Goal: Check status: Check status

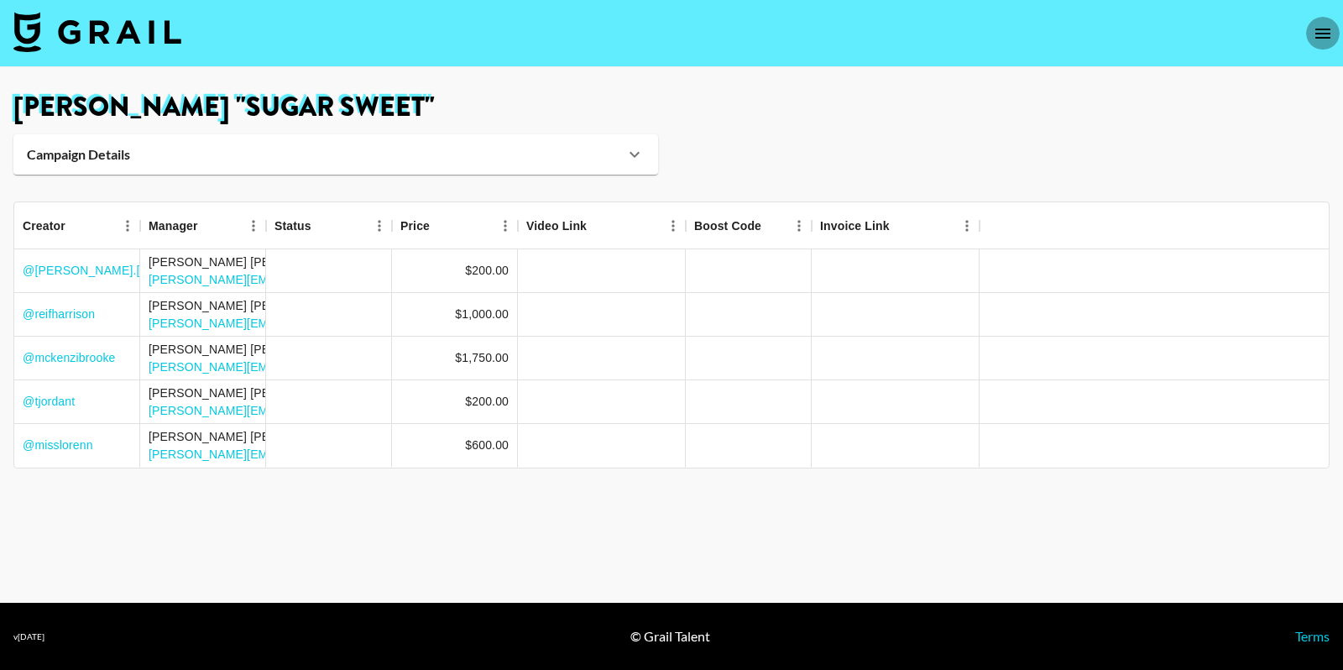
click at [1328, 31] on icon "open drawer" at bounding box center [1323, 34] width 20 height 20
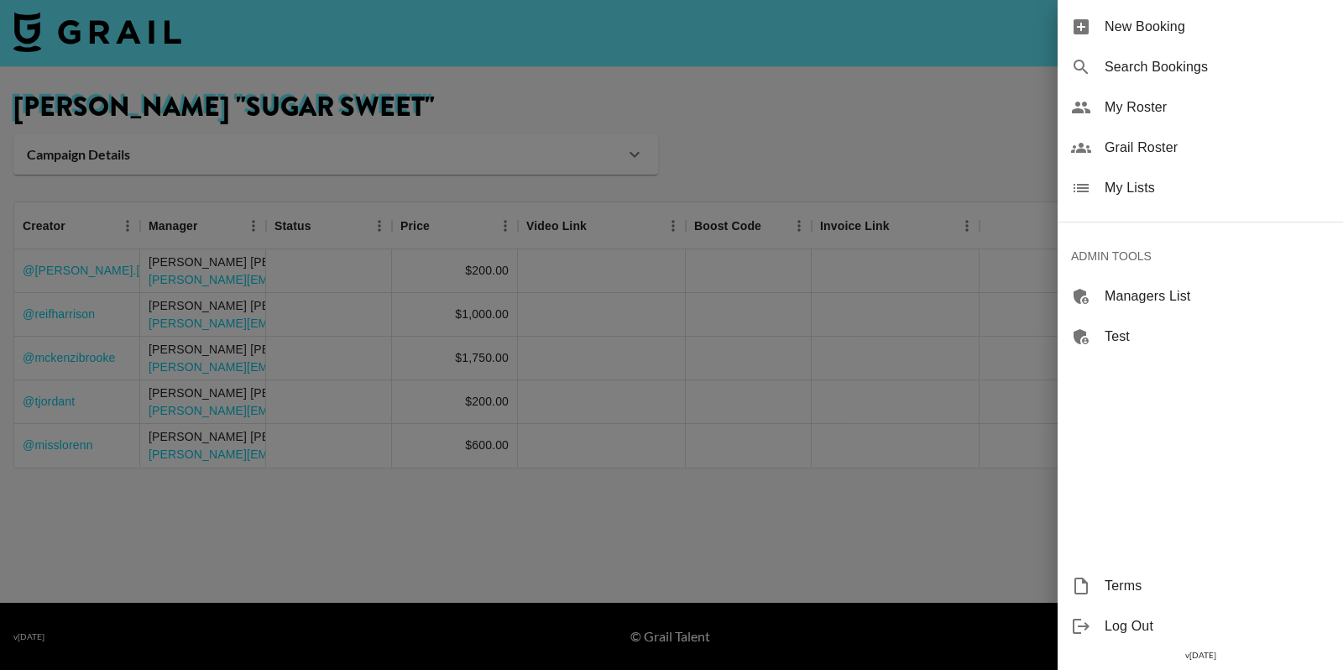
click at [1208, 66] on span "Search Bookings" at bounding box center [1217, 67] width 225 height 20
select select "id"
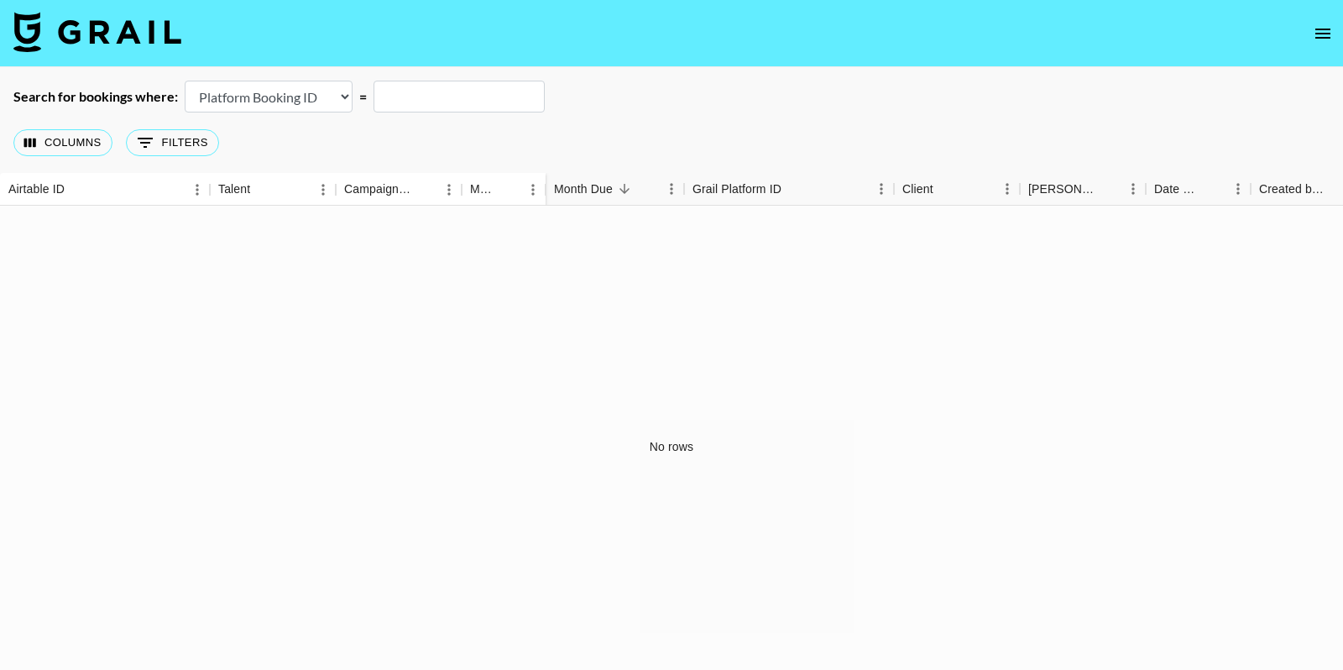
click at [511, 83] on input "text" at bounding box center [459, 97] width 171 height 32
paste input "recuLPXUJ5yhx6g1n"
type input "recuLPXUJ5yhx6g1n"
click at [339, 96] on select "Airtable Booking ID Platform Booking ID Platform Campaign ID" at bounding box center [269, 97] width 168 height 32
select select "airtableId"
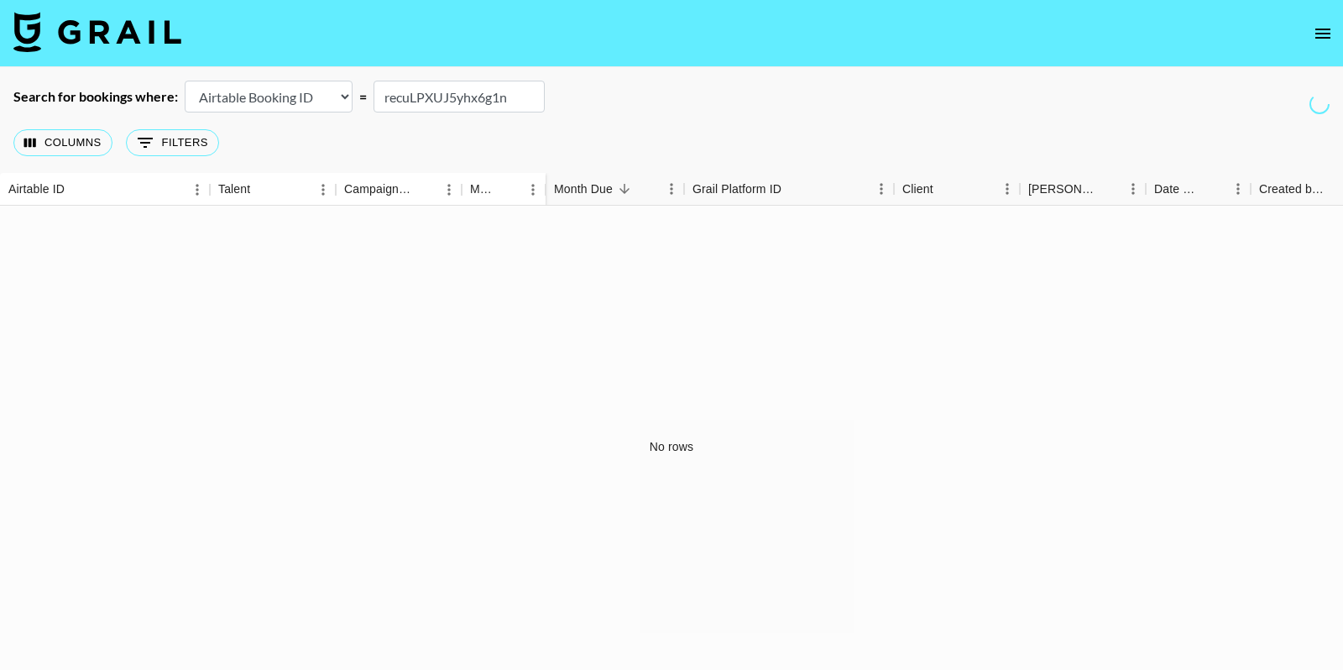
click at [185, 81] on select "Airtable Booking ID Platform Booking ID Platform Campaign ID" at bounding box center [269, 97] width 168 height 32
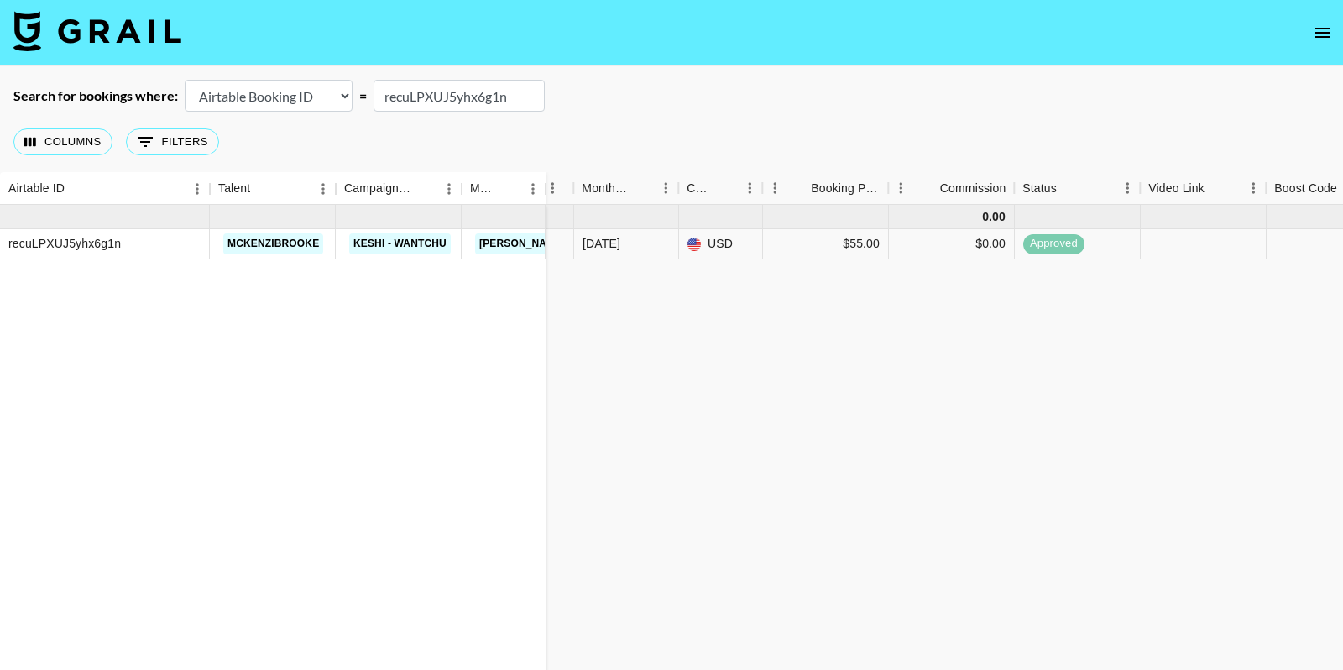
scroll to position [0, 769]
